Goal: Information Seeking & Learning: Learn about a topic

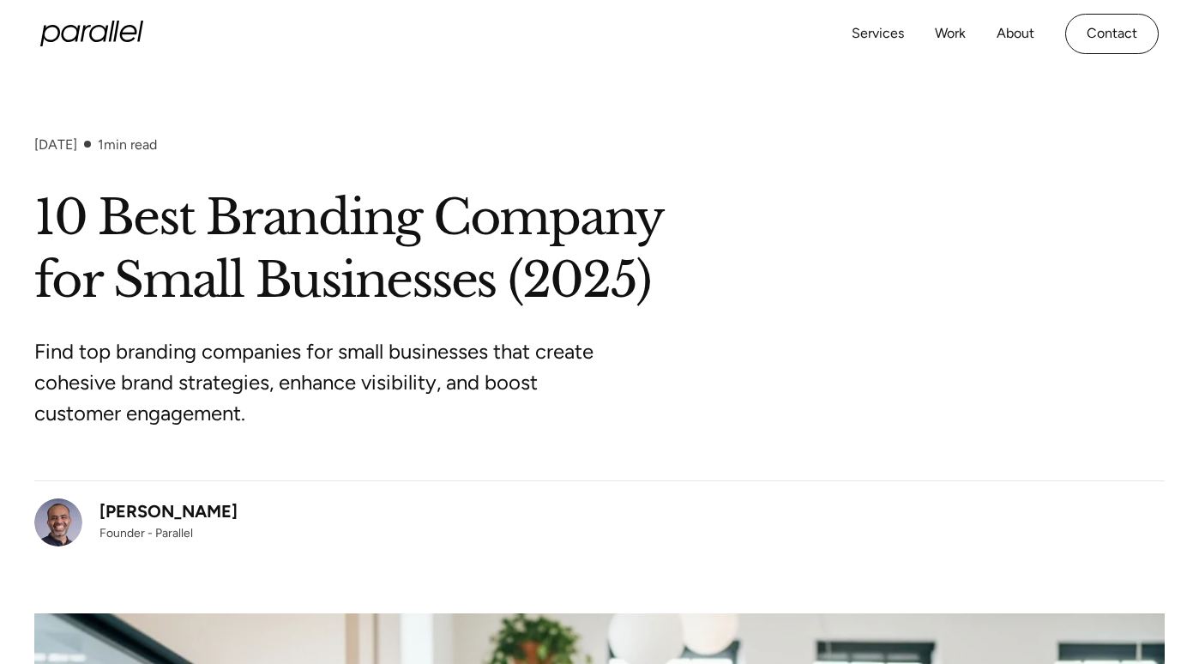
click at [118, 31] on icon "home" at bounding box center [91, 34] width 103 height 26
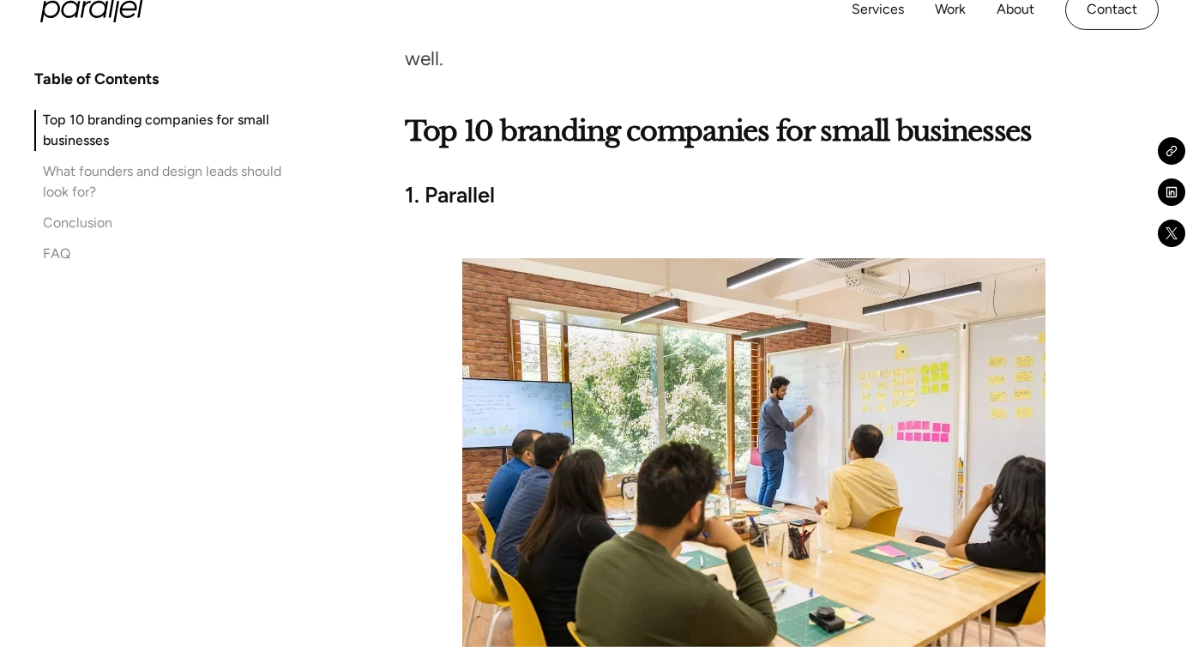
scroll to position [2059, 0]
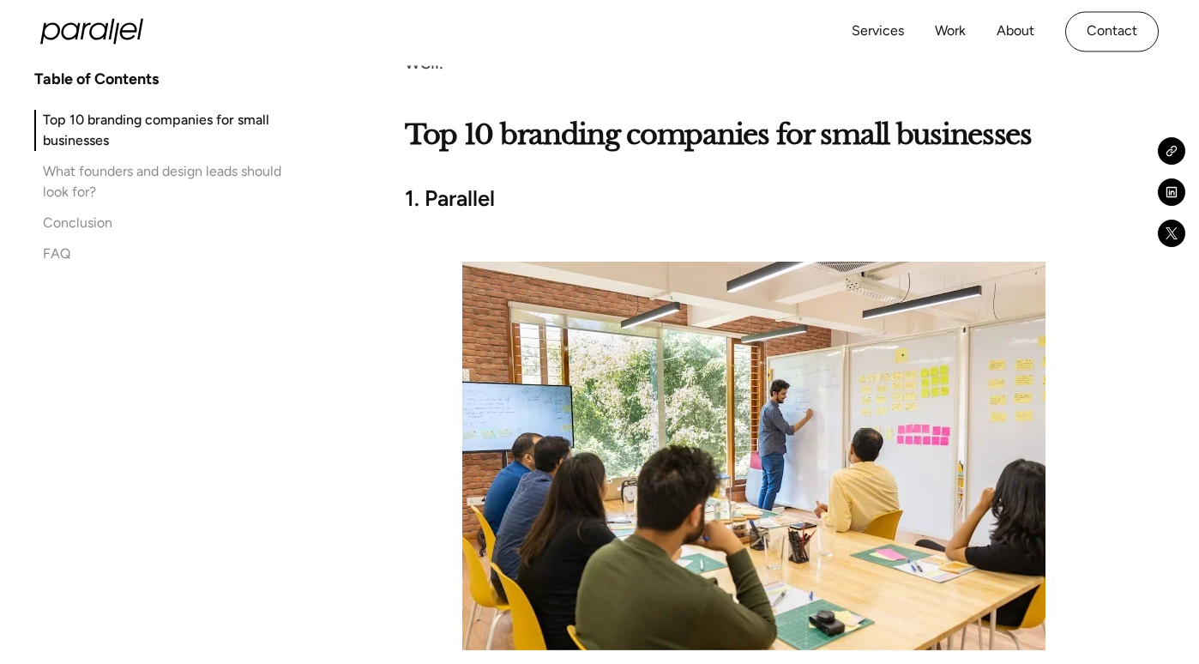
click at [470, 185] on strong "1. Parallel" at bounding box center [450, 198] width 90 height 26
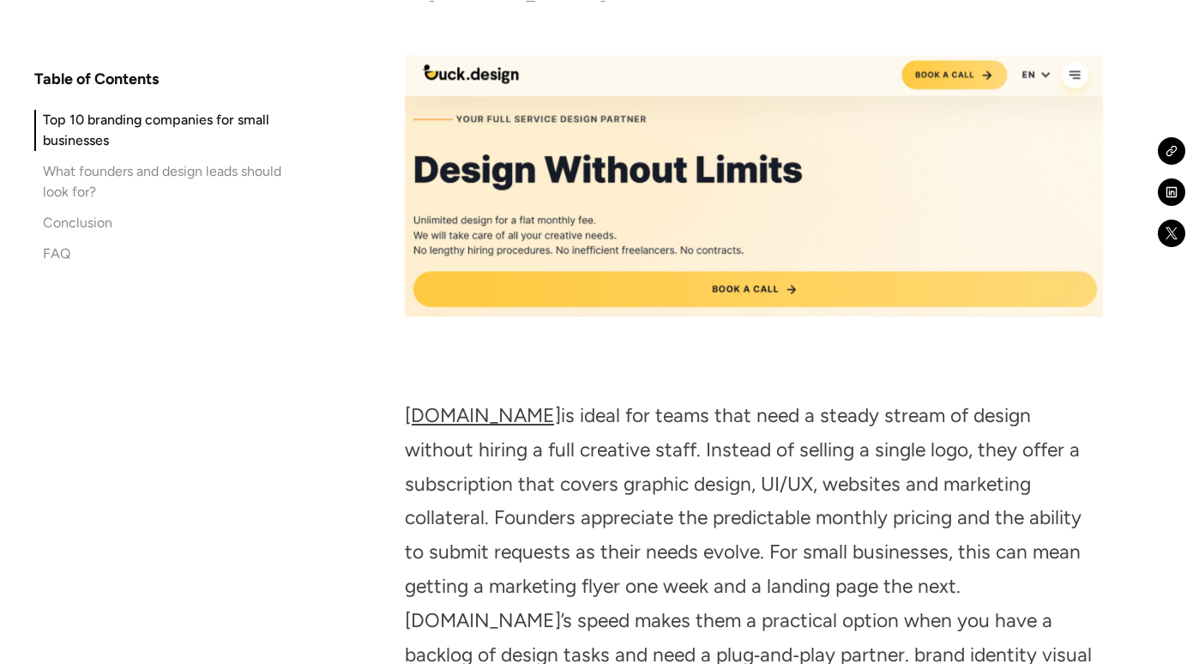
scroll to position [3638, 0]
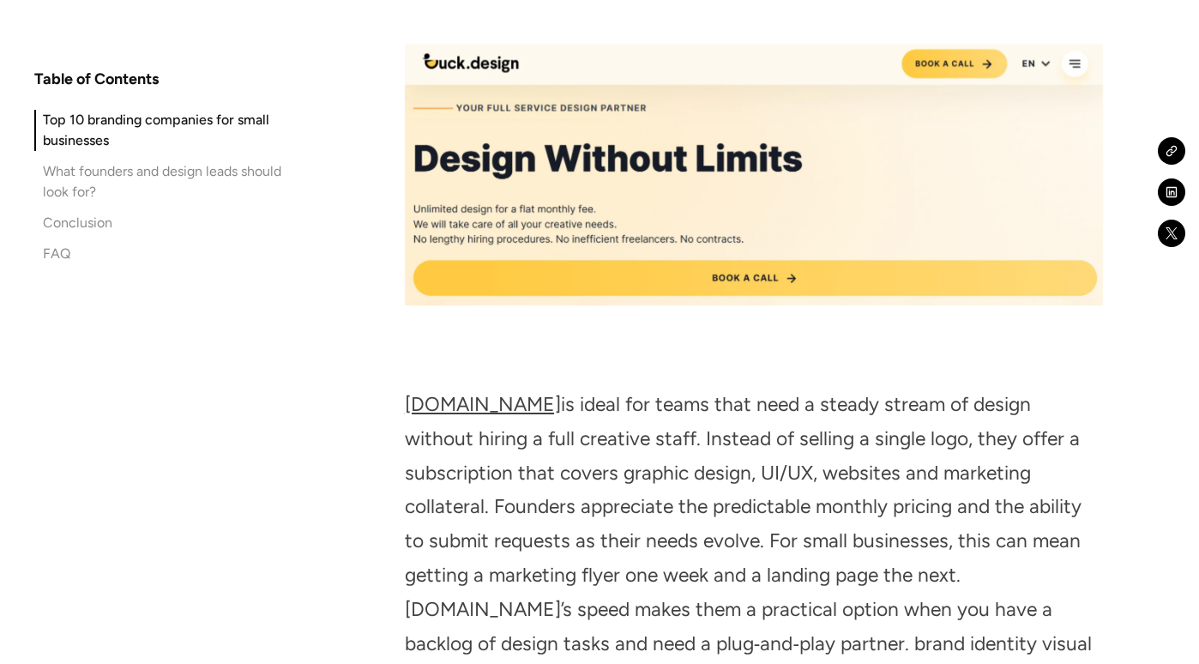
click at [473, 392] on link "[DOMAIN_NAME]" at bounding box center [483, 404] width 156 height 24
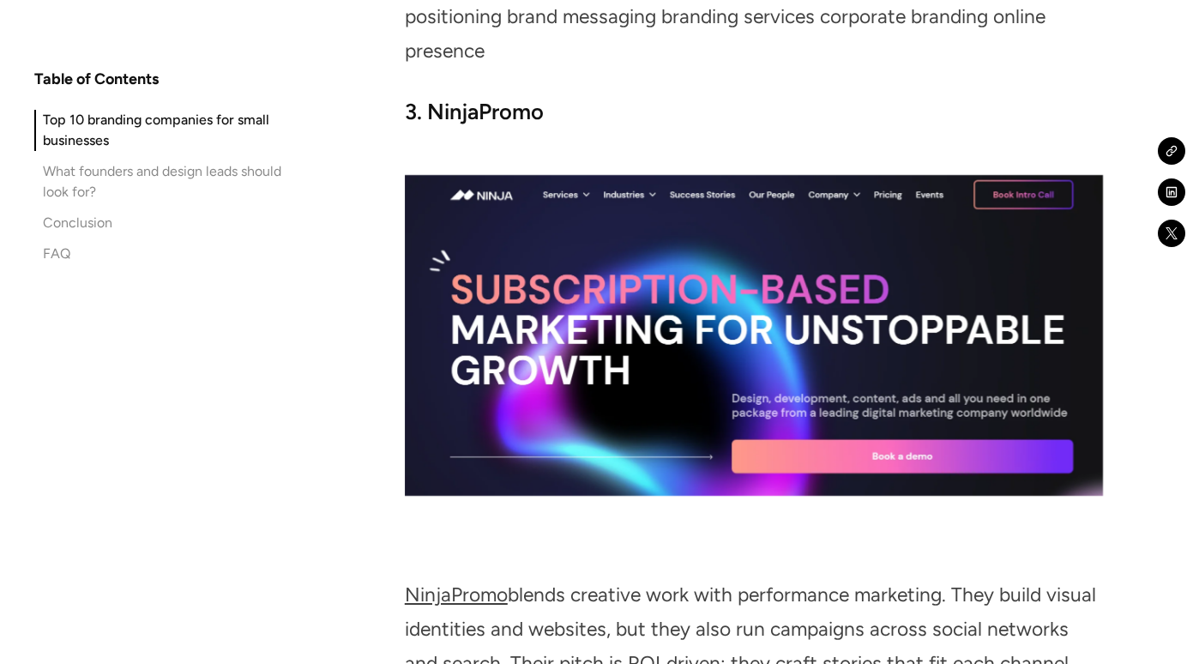
scroll to position [4493, 0]
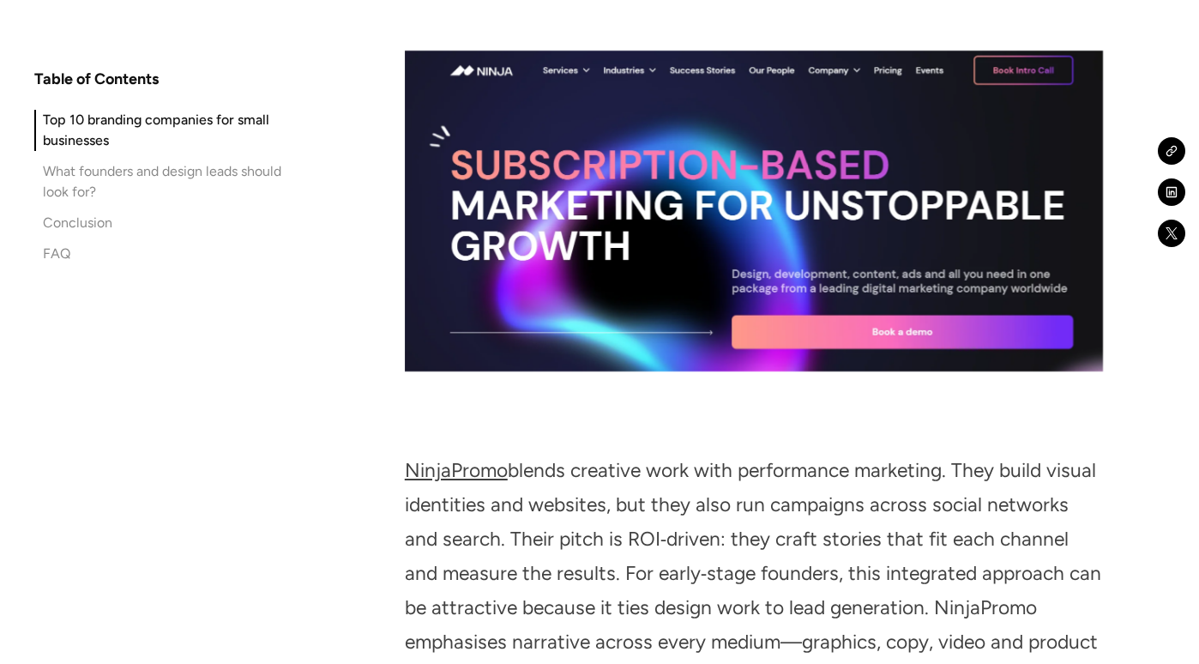
click at [488, 458] on link "NinjaPromo" at bounding box center [456, 470] width 103 height 24
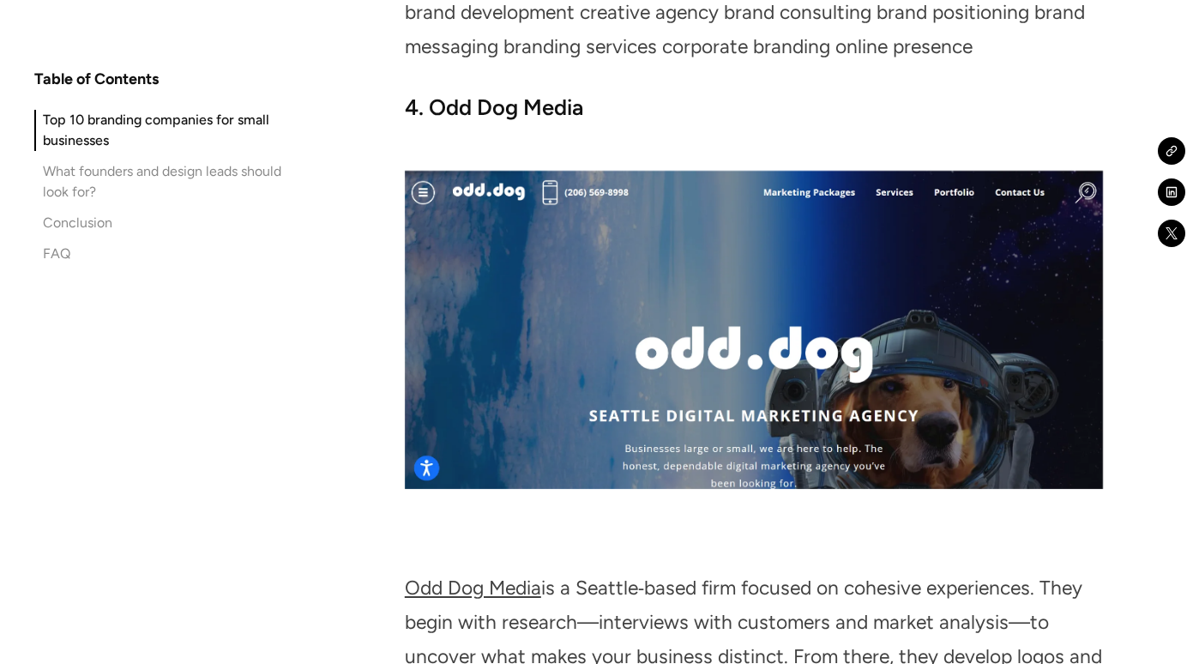
scroll to position [5261, 0]
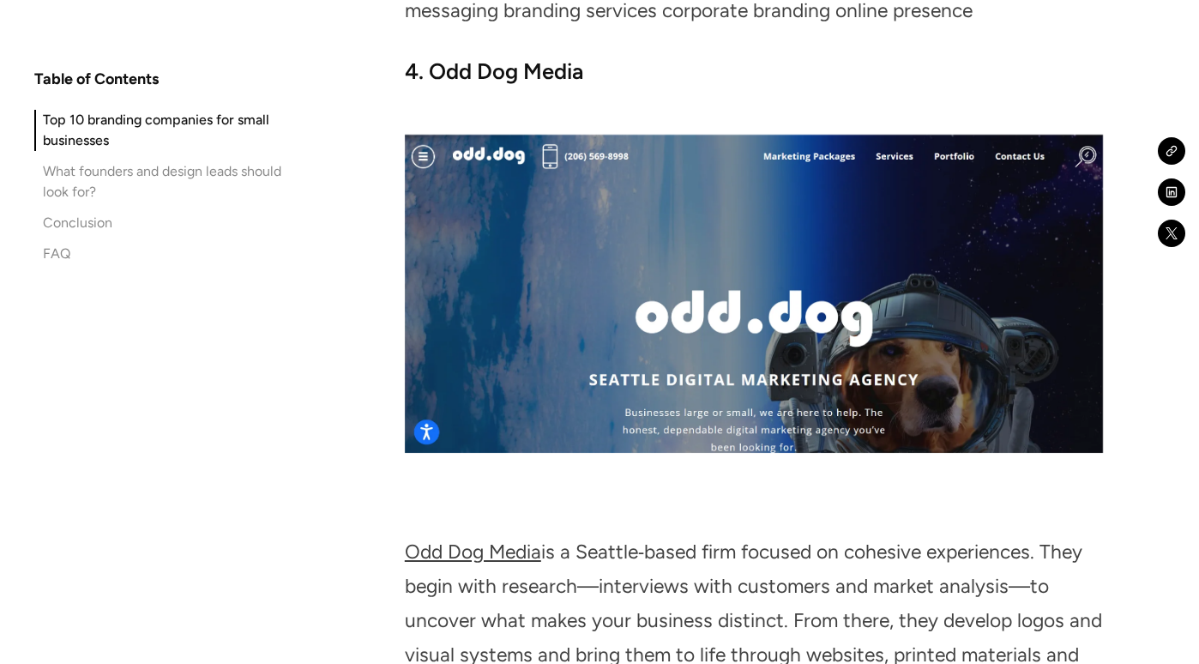
click at [467, 540] on link "Odd Dog Media" at bounding box center [473, 552] width 136 height 24
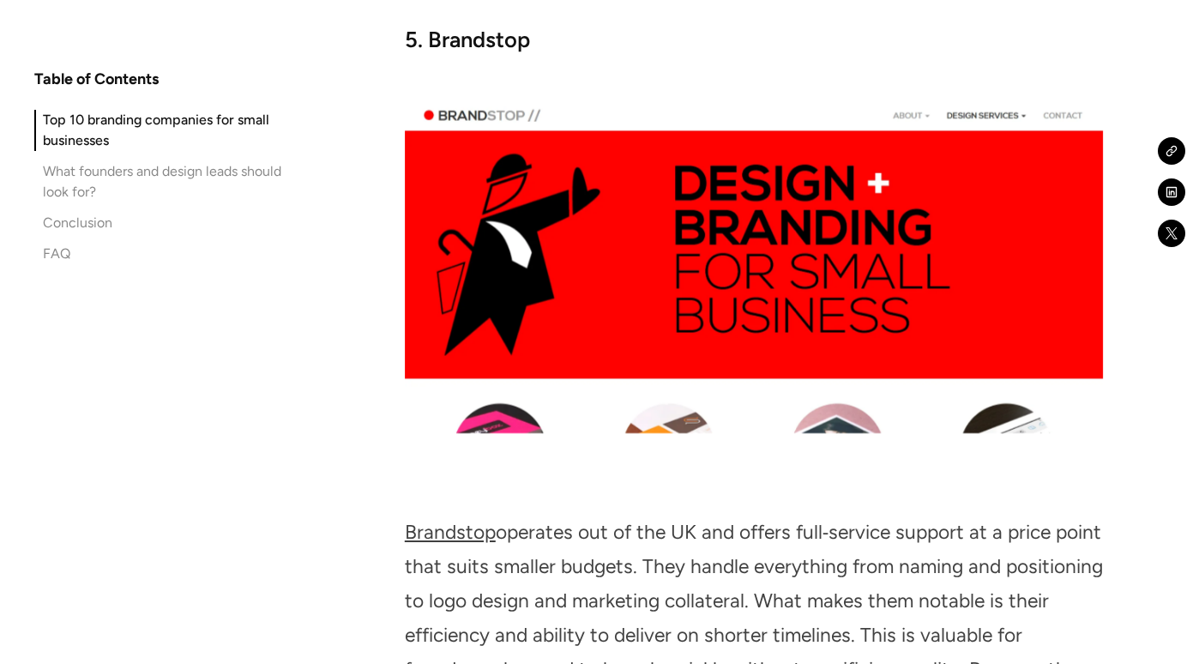
click at [479, 520] on link "Brandstop" at bounding box center [450, 532] width 91 height 24
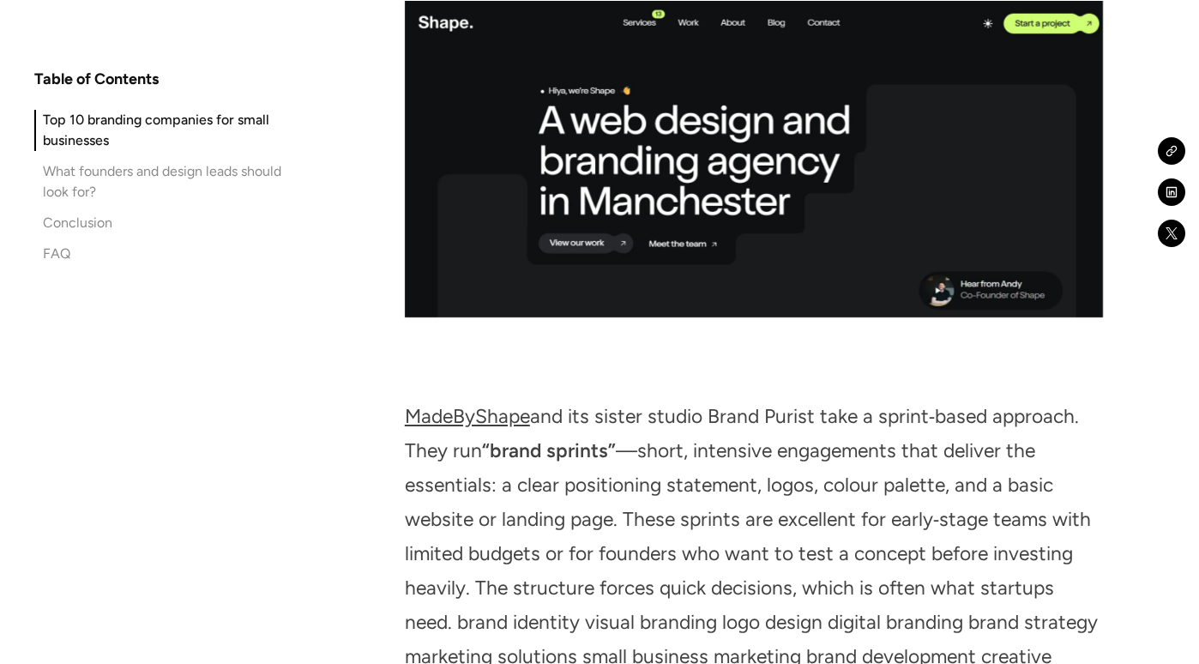
scroll to position [6918, 0]
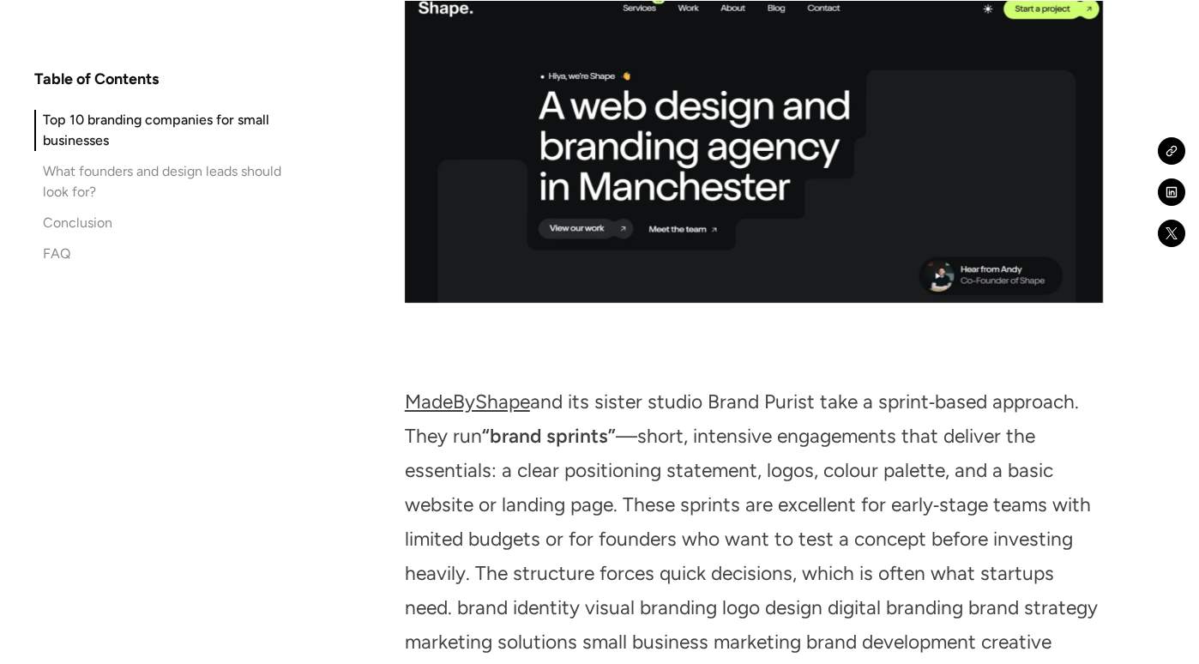
click at [479, 389] on link "MadeByShape" at bounding box center [467, 401] width 125 height 24
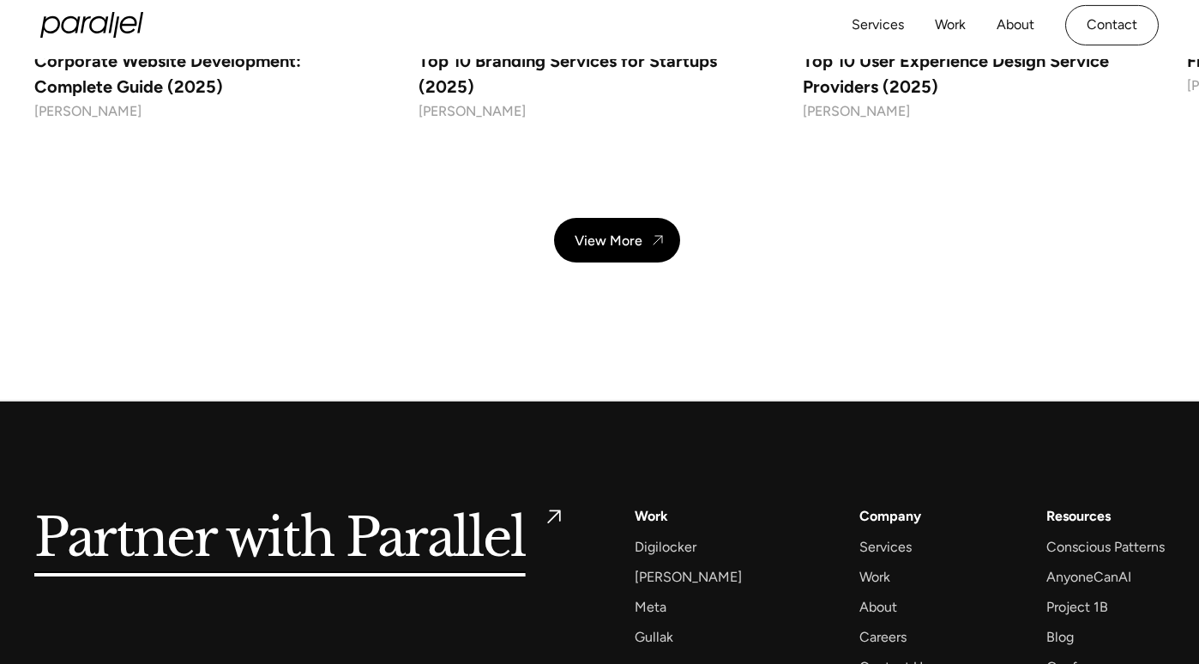
scroll to position [14827, 0]
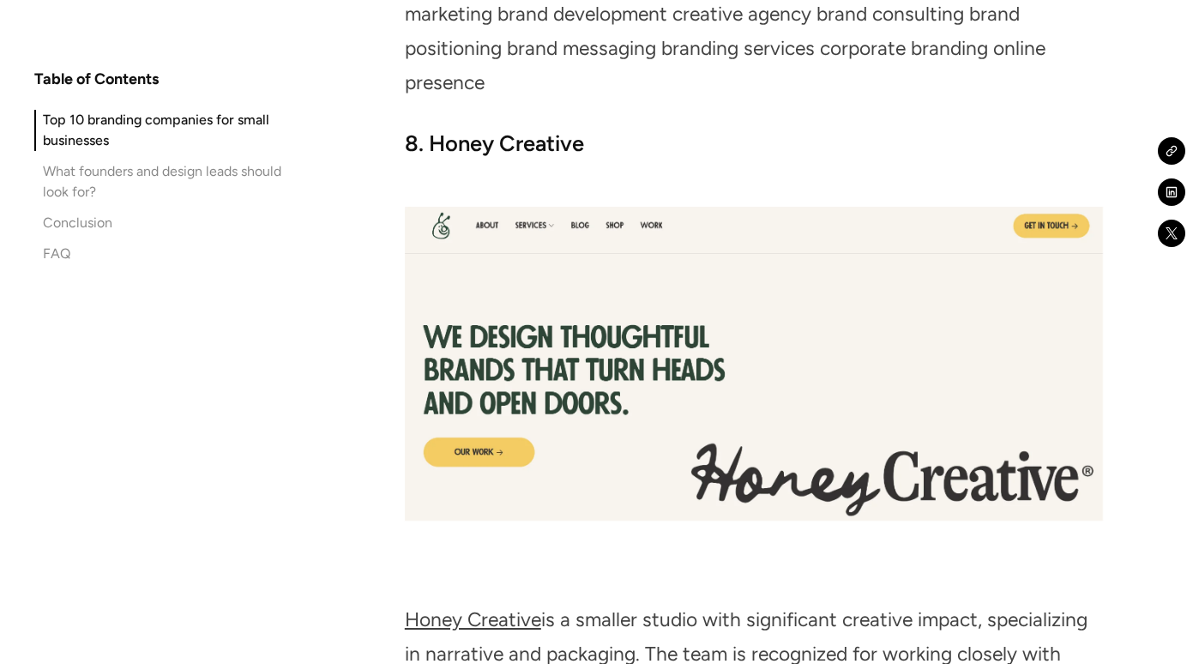
scroll to position [8473, 0]
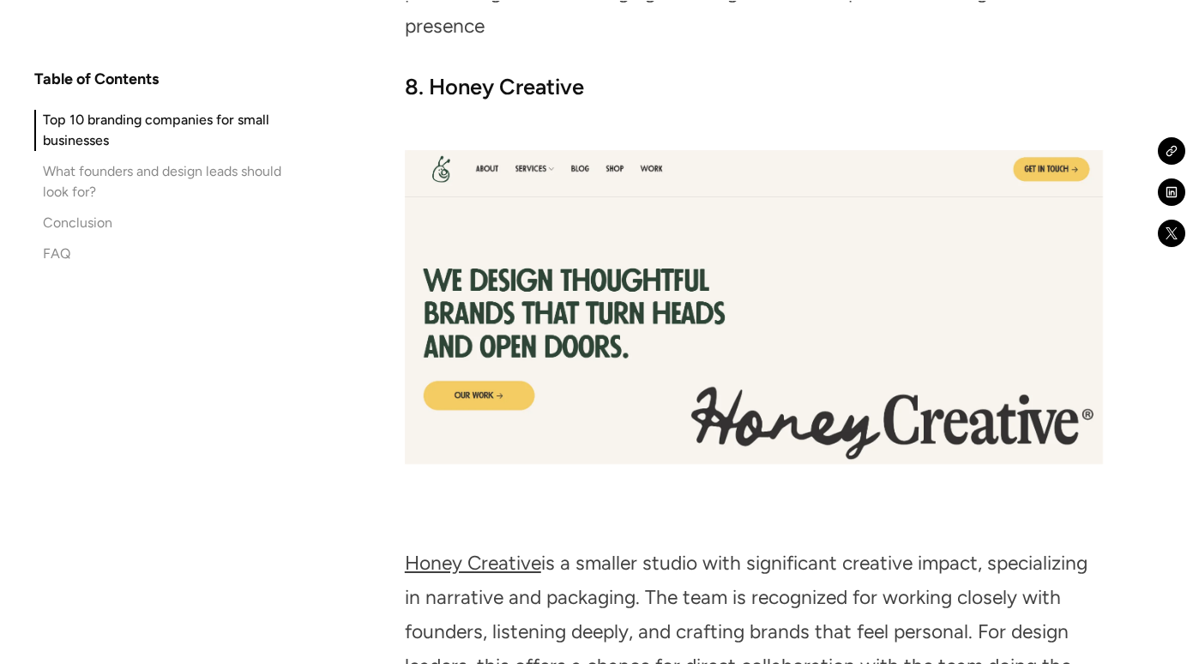
click at [489, 551] on link "Honey Creative" at bounding box center [473, 563] width 136 height 24
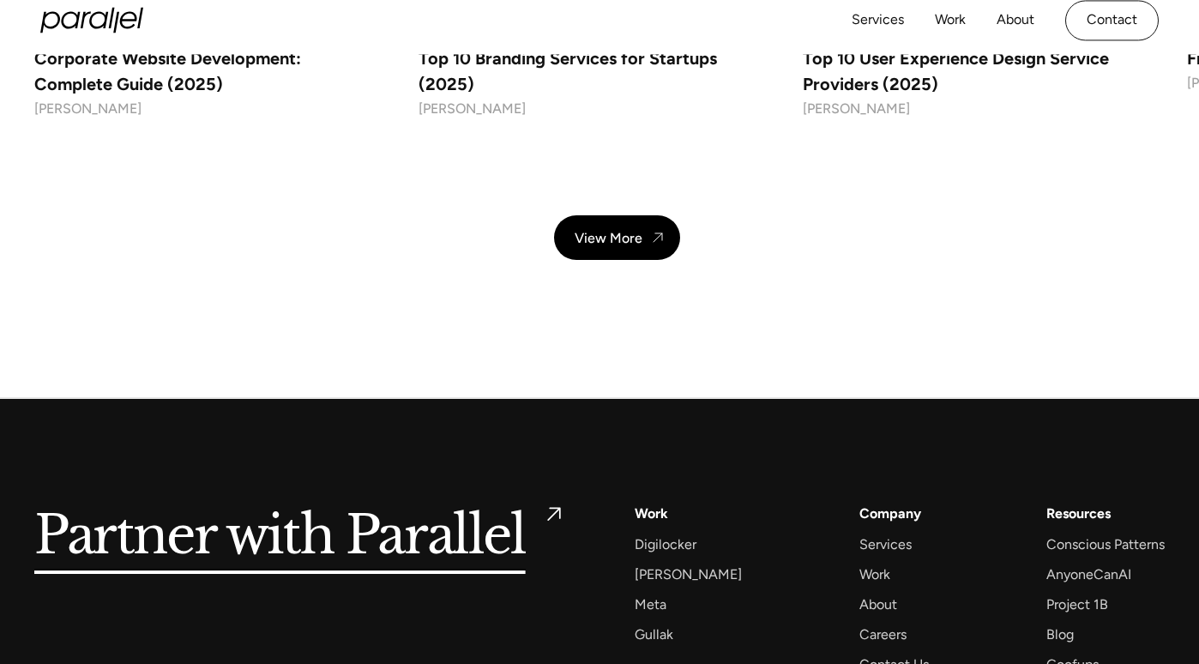
scroll to position [14829, 0]
